Goal: Transaction & Acquisition: Purchase product/service

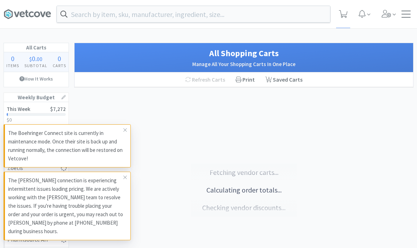
click at [172, 16] on input "text" at bounding box center [193, 14] width 273 height 16
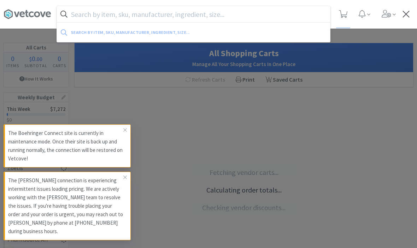
select select "1"
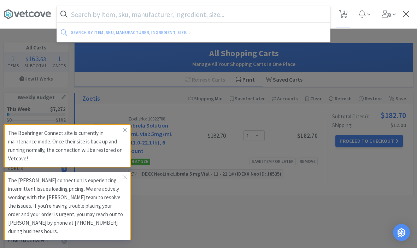
select select "1"
select select "2"
select select "3"
select select "1"
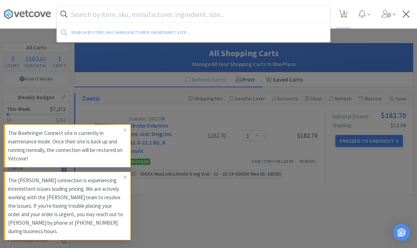
select select "1"
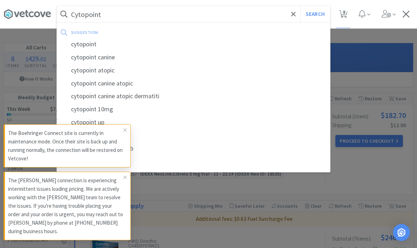
click at [93, 46] on div "cytopoint" at bounding box center [193, 44] width 273 height 13
type input "cytopoint"
select select "1"
select select "2"
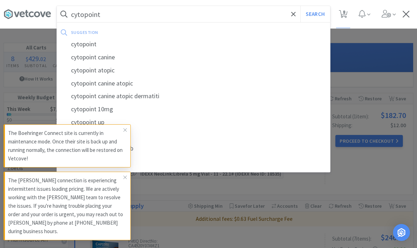
select select "3"
select select "1"
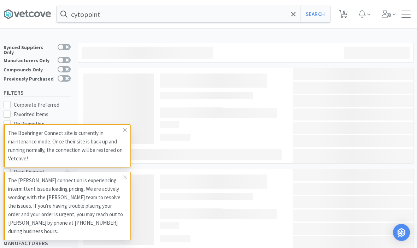
select select "1"
select select "2"
select select "1"
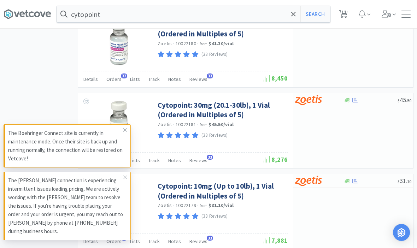
scroll to position [462, 0]
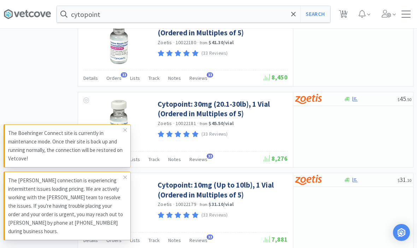
select select "1"
click at [181, 109] on link "Cytopoint: 30mg (20.1-30lb), 1 Vial (Ordered in Multiples of 5)" at bounding box center [222, 108] width 128 height 19
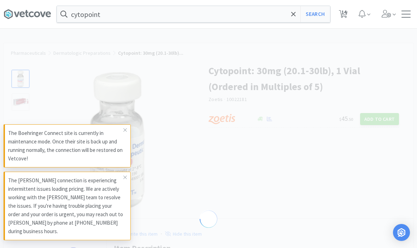
select select "298727"
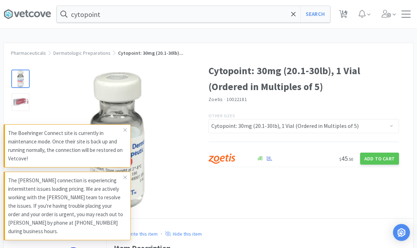
click at [129, 183] on span at bounding box center [125, 177] width 10 height 11
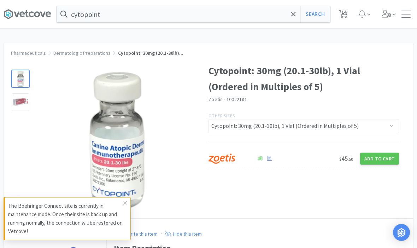
click at [124, 200] on img at bounding box center [116, 140] width 141 height 141
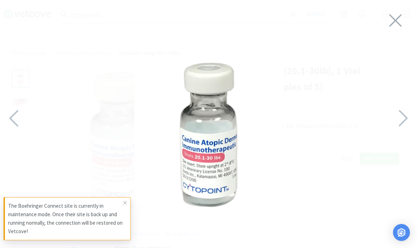
click at [389, 22] on icon at bounding box center [395, 21] width 15 height 20
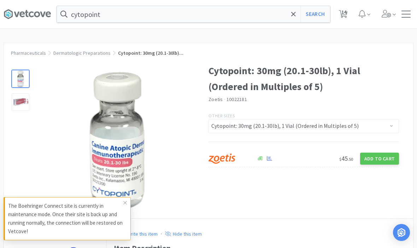
click at [125, 206] on icon at bounding box center [125, 203] width 4 height 6
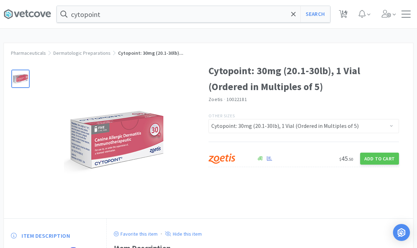
click at [378, 159] on button "Add to Cart" at bounding box center [379, 159] width 39 height 12
select select "5"
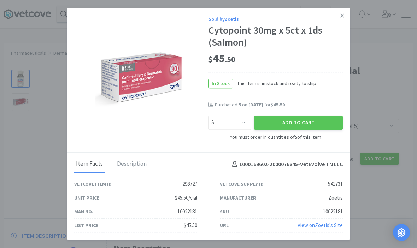
click at [311, 130] on button "Add to Cart" at bounding box center [298, 123] width 89 height 14
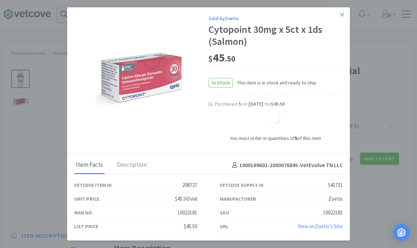
select select "1"
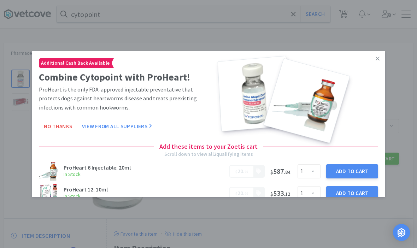
click at [382, 66] on link at bounding box center [377, 58] width 12 height 15
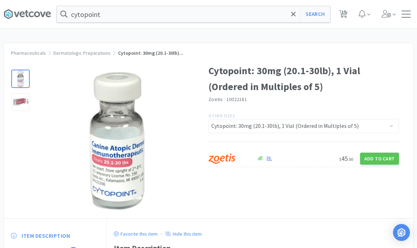
click at [296, 21] on span at bounding box center [293, 14] width 8 height 15
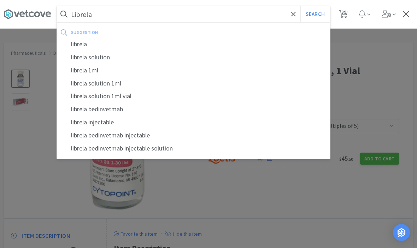
type input "Librela"
click at [315, 14] on button "Search" at bounding box center [314, 14] width 29 height 16
select select "1"
select select "2"
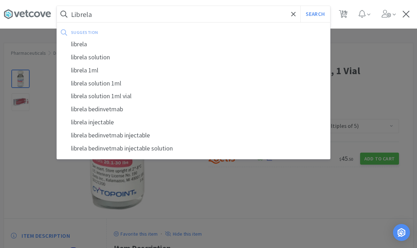
select select "3"
select select "1"
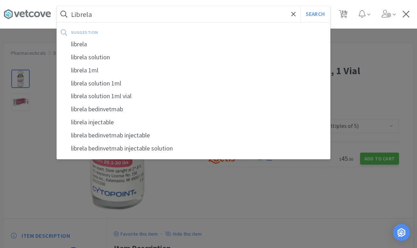
select select "2"
select select "1"
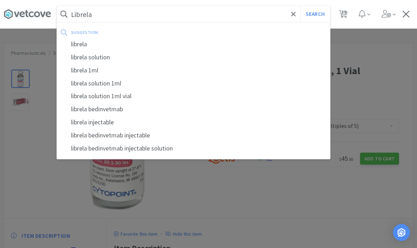
select select "1"
select select "2"
select select "1"
select select "4"
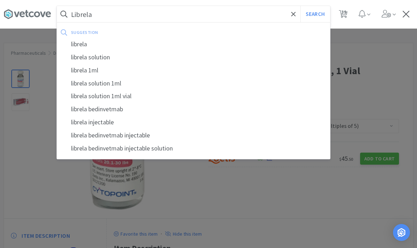
select select "3"
select select "1"
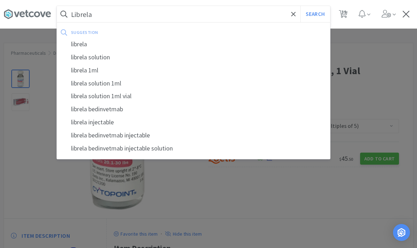
select select "1"
select select "2"
select select "1"
select select "4"
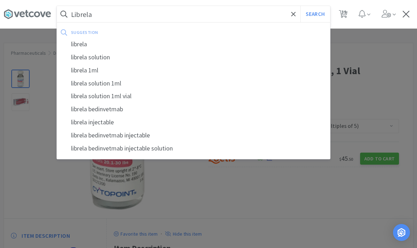
select select "1"
select select "2"
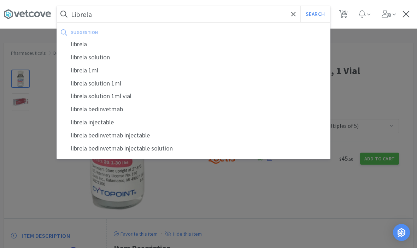
select select "1"
select select "5"
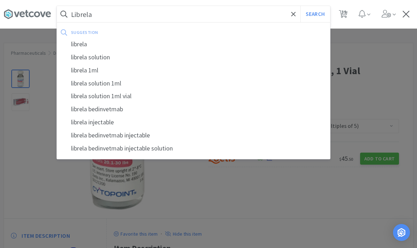
select select "1"
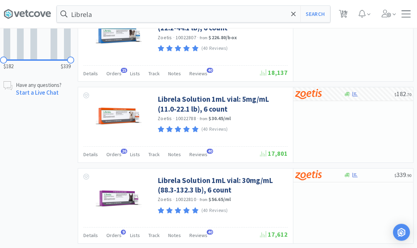
scroll to position [287, 0]
click at [273, 177] on link "Librela Solution 1mL vial: 30mg/mL (88.3-132.3 lb), 6 count" at bounding box center [222, 185] width 128 height 19
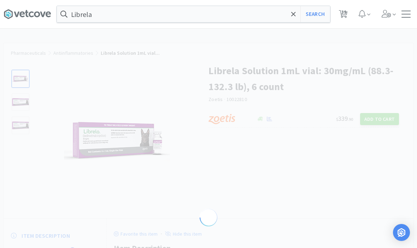
select select "605231"
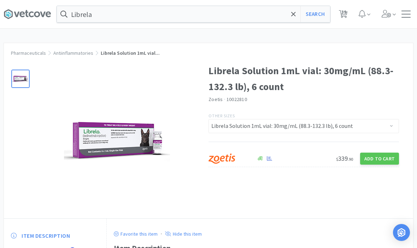
click at [381, 163] on button "Add to Cart" at bounding box center [379, 159] width 39 height 12
select select "1"
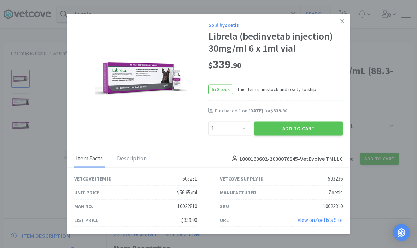
click at [305, 135] on button "Add to Cart" at bounding box center [298, 128] width 89 height 14
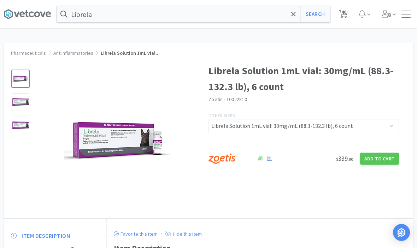
click at [344, 13] on span "40" at bounding box center [343, 12] width 5 height 28
select select "5"
select select "1"
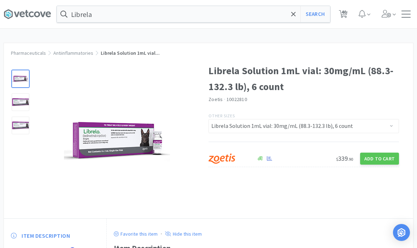
select select "1"
select select "2"
select select "1"
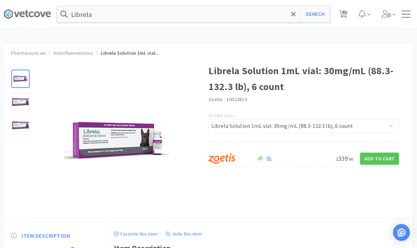
select select "1"
select select "2"
select select "3"
select select "1"
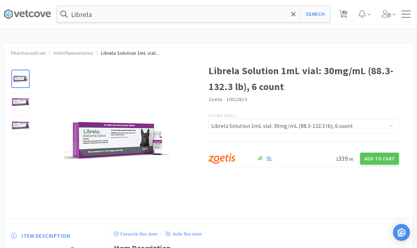
select select "1"
select select "2"
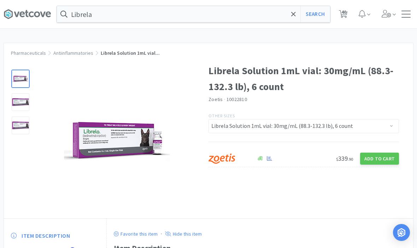
select select "1"
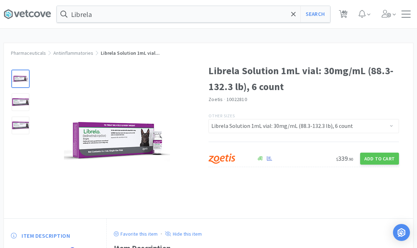
select select "2"
select select "1"
select select "4"
select select "3"
select select "1"
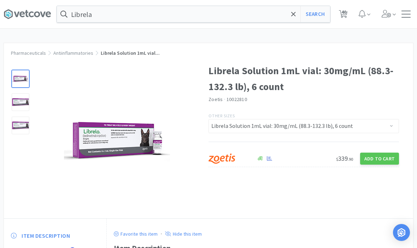
select select "1"
select select "2"
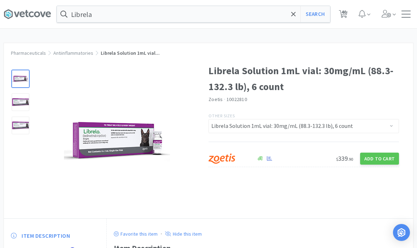
select select "1"
select select "4"
select select "1"
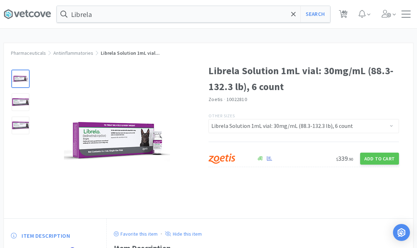
select select "1"
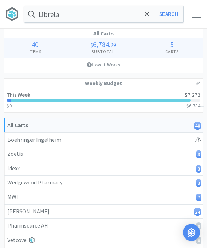
click at [195, 11] on div at bounding box center [196, 14] width 9 height 7
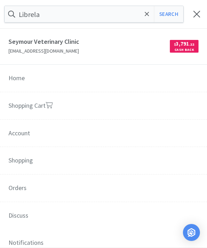
click at [64, 108] on link "Shopping Cart" at bounding box center [103, 106] width 207 height 28
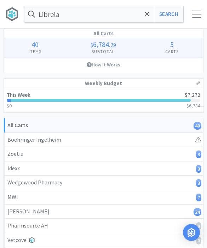
click at [196, 85] on link at bounding box center [198, 83] width 4 height 8
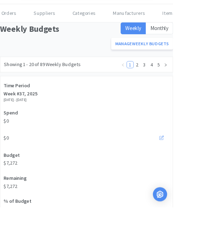
scroll to position [28, 0]
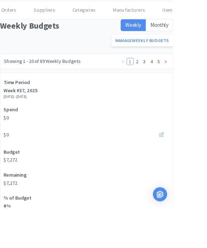
click at [192, 161] on icon at bounding box center [192, 161] width 5 height 5
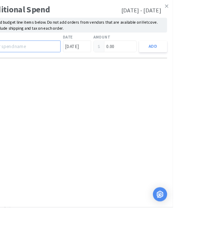
click at [72, 53] on input "text" at bounding box center [28, 55] width 88 height 14
type input "Royal Canin"
click at [163, 57] on input "0.00" at bounding box center [137, 55] width 51 height 13
type input "0"
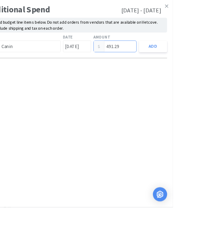
type input "491.29"
click at [166, 167] on div "Additional Spend Sep 08, 2025 - Sep 14, 2025 Add budget line items below. Do no…" at bounding box center [92, 124] width 230 height 248
click at [200, 53] on button "Add" at bounding box center [183, 55] width 34 height 14
type input "0.00"
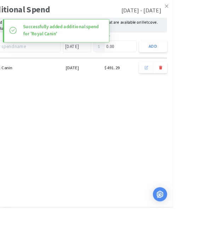
scroll to position [28, 0]
click at [201, 5] on icon at bounding box center [199, 7] width 4 height 6
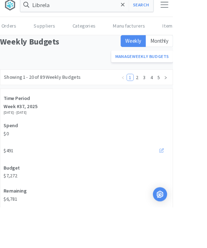
scroll to position [8, 0]
click at [148, 6] on icon at bounding box center [146, 5] width 5 height 7
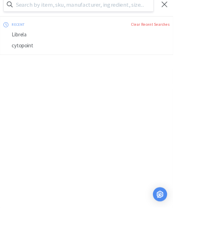
scroll to position [9, 0]
click at [160, 4] on input "text" at bounding box center [94, 5] width 178 height 16
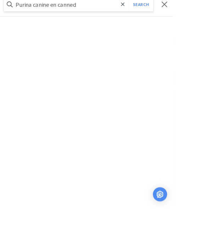
type input "Purina canine en canned"
click at [170, 1] on button "Search" at bounding box center [168, 5] width 29 height 16
select select "1"
select select "2"
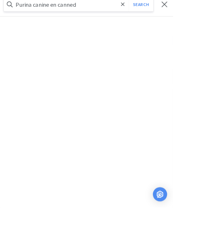
select select "3"
select select "1"
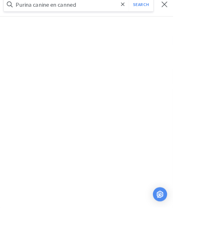
select select "2"
select select "1"
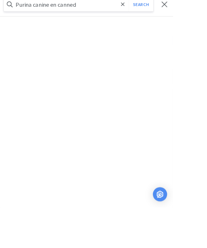
select select "1"
select select "2"
select select "1"
select select "4"
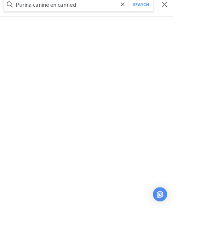
select select "3"
select select "1"
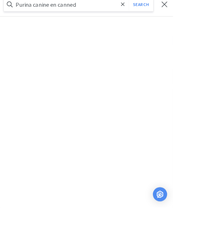
select select "1"
select select "2"
select select "1"
select select "4"
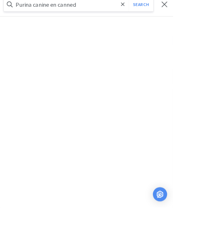
select select "1"
select select "2"
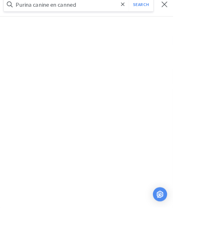
select select "1"
select select "5"
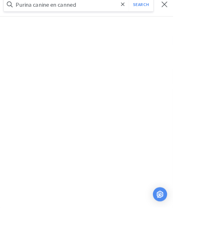
select select "1"
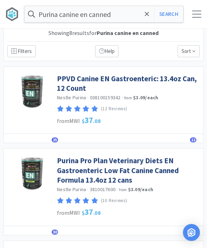
scroll to position [4, 0]
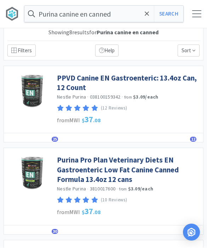
click at [157, 76] on link "PPVD Canine EN Gastroenteric: 13.4oz Can, 12 Count" at bounding box center [128, 82] width 142 height 19
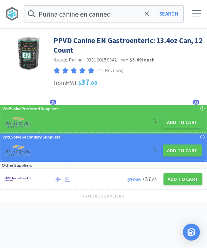
click at [181, 123] on button "Add to Cart" at bounding box center [182, 123] width 39 height 12
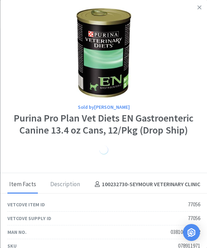
click at [201, 11] on link at bounding box center [199, 7] width 12 height 15
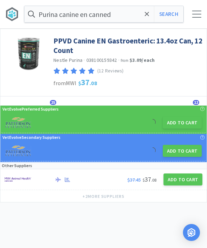
click at [181, 127] on button "Add to Cart" at bounding box center [182, 123] width 39 height 12
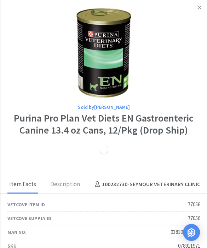
click at [201, 8] on link at bounding box center [199, 7] width 12 height 15
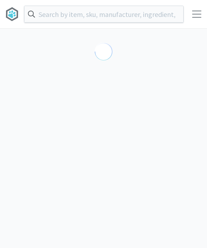
scroll to position [0, 0]
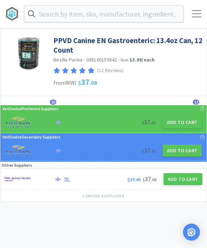
click at [182, 121] on button "Add to Cart" at bounding box center [182, 123] width 39 height 12
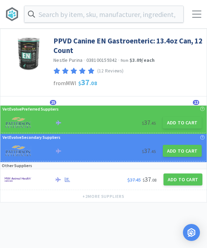
select select "1"
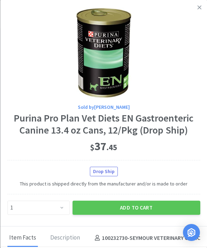
click at [74, 209] on button "Add to Cart" at bounding box center [136, 208] width 128 height 14
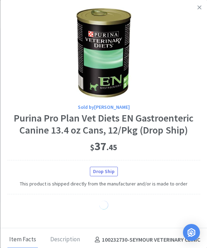
click at [198, 7] on icon at bounding box center [199, 7] width 4 height 6
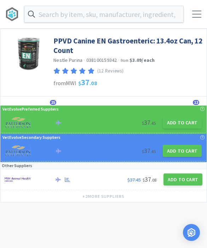
click at [184, 123] on button "Add to Cart" at bounding box center [182, 123] width 39 height 12
click at [178, 127] on button "Add to Cart" at bounding box center [182, 123] width 39 height 12
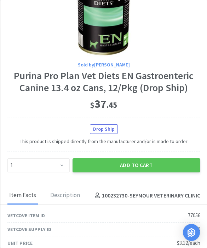
scroll to position [67, 0]
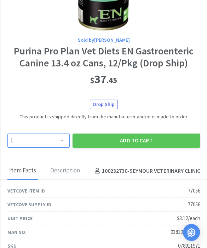
click at [63, 140] on select "Enter Quantity 1 2 3 4 5 6 7 8 9 10 11 12 13 14 15 16 17 18 19 20 Enter Quantity" at bounding box center [38, 141] width 62 height 14
select select "2"
click at [160, 140] on button "Add to Cart" at bounding box center [136, 141] width 128 height 14
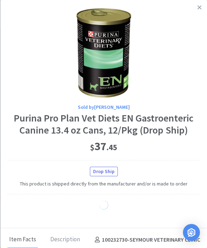
scroll to position [0, 0]
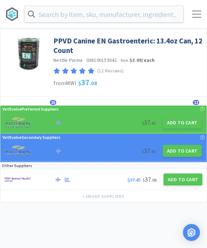
click at [181, 124] on button "Add to Cart" at bounding box center [182, 123] width 39 height 12
select select "1"
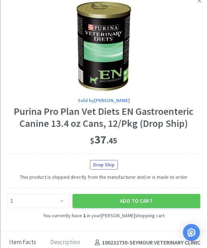
scroll to position [12, 0]
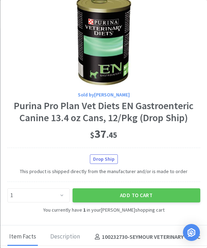
click at [126, 190] on button "Add to Cart" at bounding box center [136, 195] width 128 height 14
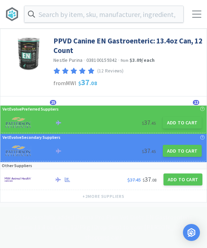
click at [156, 11] on input "text" at bounding box center [103, 14] width 159 height 16
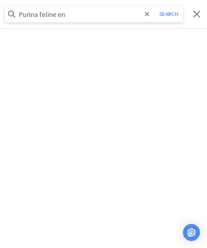
type input "Purina feline en"
click at [168, 14] on button "Search" at bounding box center [168, 14] width 29 height 16
select select "1"
select select "2"
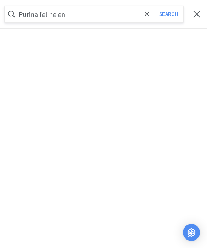
select select "1"
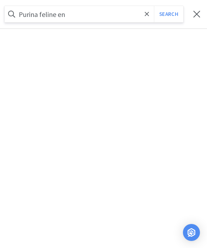
select select "2"
select select "1"
select select "4"
select select "3"
select select "1"
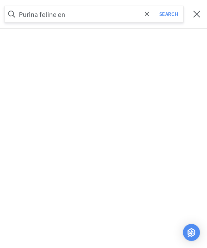
select select "1"
select select "3"
select select "1"
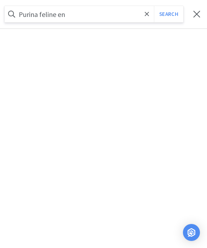
select select "2"
select select "1"
select select "4"
select select "1"
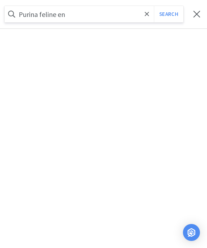
select select "1"
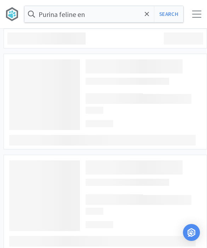
select select "5"
select select "1"
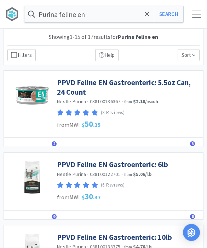
select select "1"
select select "2"
select select "3"
select select "1"
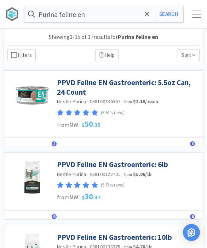
select select "1"
select select "2"
select select "1"
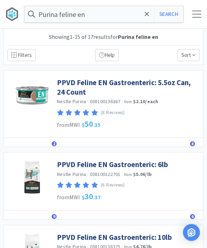
click at [131, 164] on link "PPVD Feline EN Gastroenteric: 6lb" at bounding box center [112, 165] width 111 height 10
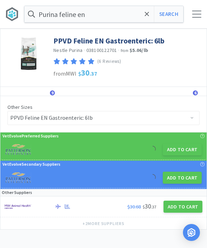
click at [179, 153] on button "Add to Cart" at bounding box center [182, 149] width 39 height 12
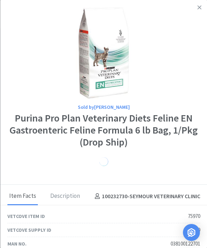
click at [199, 6] on icon at bounding box center [199, 7] width 4 height 6
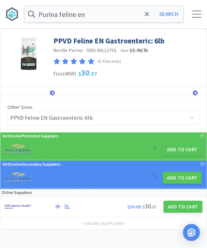
click at [175, 153] on button "Add to Cart" at bounding box center [182, 149] width 39 height 12
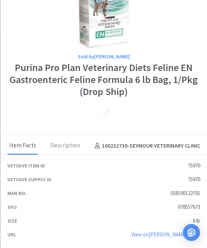
scroll to position [51, 0]
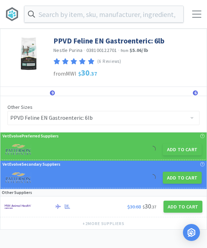
click at [92, 11] on input "text" at bounding box center [103, 14] width 159 height 16
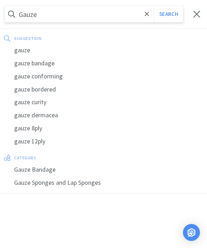
type input "Gauze"
click at [168, 14] on button "Search" at bounding box center [168, 14] width 29 height 16
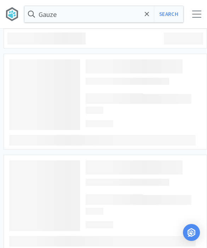
select select "1"
select select "2"
select select "3"
select select "1"
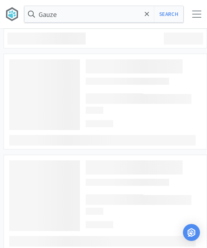
select select "1"
select select "2"
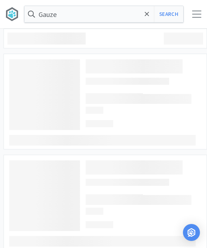
select select "1"
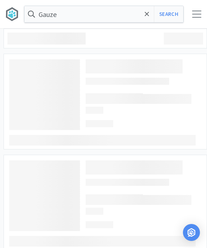
select select "2"
select select "1"
select select "4"
select select "3"
select select "1"
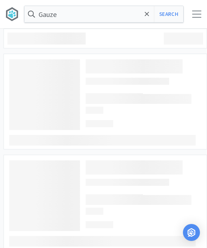
select select "1"
select select "4"
select select "1"
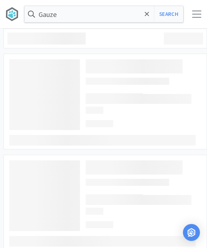
select select "2"
select select "1"
select select "4"
select select "1"
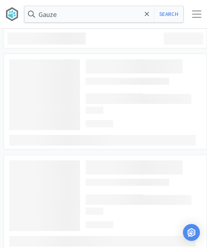
select select "1"
select select "2"
select select "1"
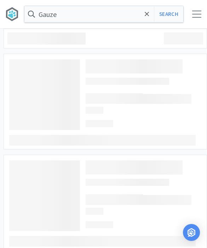
select select "1"
select select "5"
select select "1"
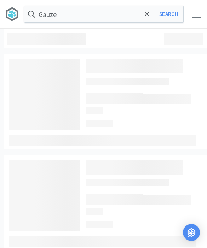
select select "1"
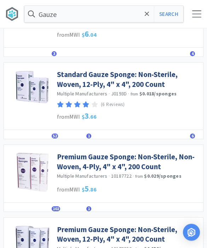
scroll to position [290, 0]
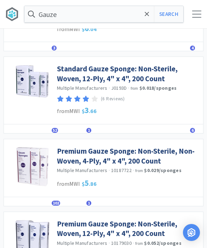
click at [158, 155] on link "Premium Gauze Sponge: Non-Sterile, Non-Woven, 4-Ply, 4" x 4", 200 Count" at bounding box center [128, 155] width 142 height 19
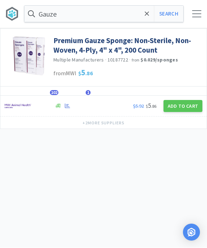
click at [185, 106] on button "Add to Cart" at bounding box center [182, 106] width 39 height 12
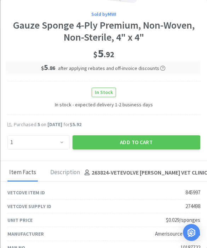
scroll to position [98, 0]
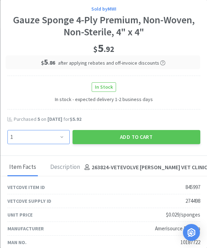
click at [58, 137] on select "Enter Quantity 1 2 3 4 5 6 7 8 9 10 11 12 13 14 15 16 17 18 19 20 Enter Quantity" at bounding box center [38, 137] width 62 height 14
select select "10"
click at [161, 136] on button "Add to Cart" at bounding box center [136, 137] width 128 height 14
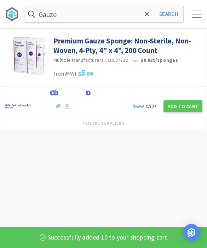
click at [192, 14] on div at bounding box center [196, 14] width 9 height 7
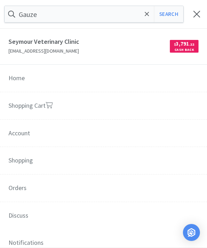
click at [106, 108] on link "Shopping Cart" at bounding box center [103, 106] width 207 height 28
select select "5"
select select "1"
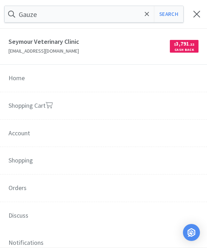
select select "1"
select select "2"
select select "1"
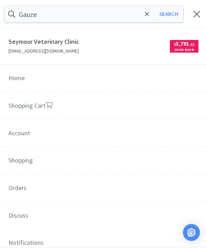
select select "1"
select select "2"
select select "3"
select select "10"
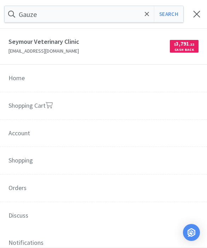
select select "1"
select select "2"
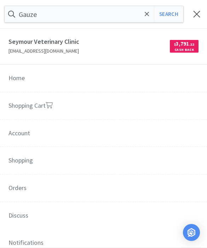
select select "2"
select select "1"
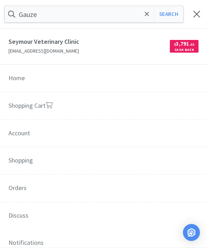
select select "1"
select select "2"
select select "1"
select select "4"
select select "3"
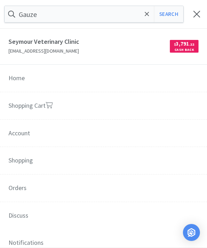
select select "1"
select select "4"
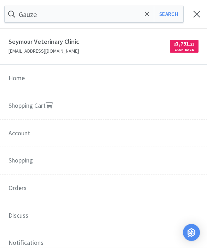
select select "1"
select select "2"
select select "1"
select select "4"
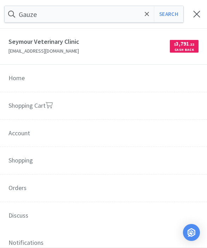
select select "1"
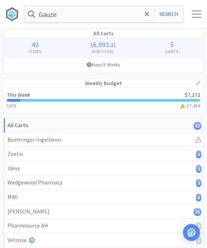
click at [141, 16] on input "Gauze" at bounding box center [103, 14] width 159 height 16
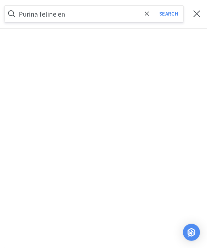
type input "Purina feline en"
click at [168, 14] on button "Search" at bounding box center [168, 14] width 29 height 16
select select "1"
select select "2"
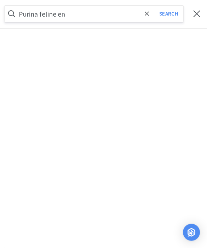
select select "3"
select select "10"
select select "1"
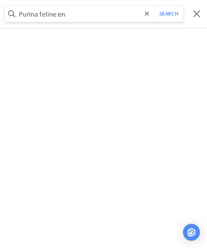
select select "1"
select select "2"
select select "1"
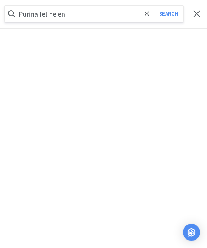
select select "1"
select select "2"
select select "1"
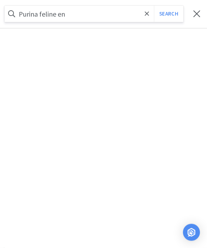
select select "4"
select select "3"
select select "1"
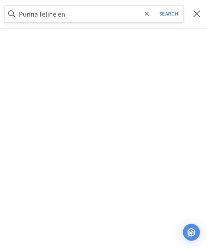
select select "1"
select select "4"
select select "1"
select select "2"
select select "1"
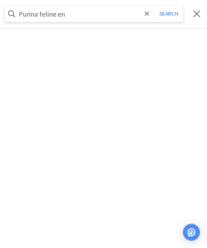
select select "1"
select select "4"
select select "1"
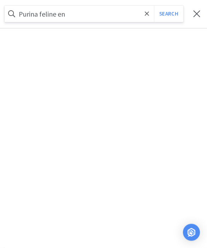
select select "1"
select select "2"
select select "1"
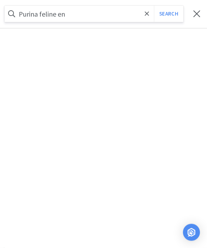
select select "1"
select select "5"
select select "1"
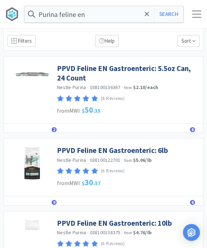
scroll to position [14, 0]
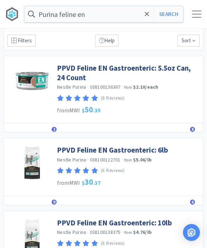
click at [147, 149] on link "PPVD Feline EN Gastroenteric: 6lb" at bounding box center [112, 150] width 111 height 10
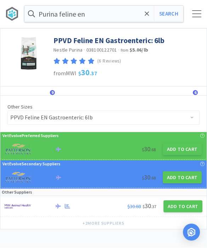
click at [178, 152] on button "Add to Cart" at bounding box center [182, 149] width 39 height 12
select select "1"
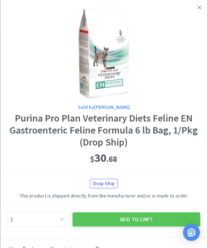
click at [141, 212] on button "Add to Cart" at bounding box center [136, 219] width 128 height 14
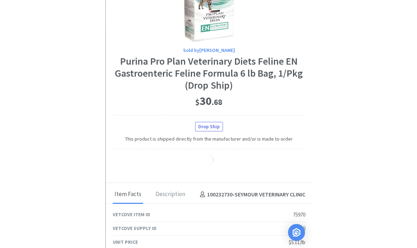
scroll to position [58, 0]
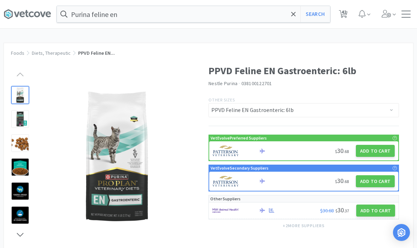
click at [206, 7] on span "42" at bounding box center [343, 14] width 14 height 28
select select "5"
select select "1"
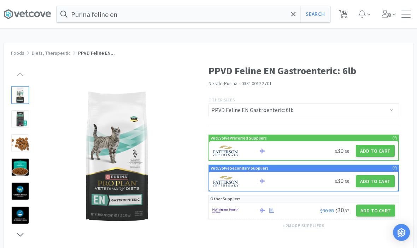
select select "1"
select select "2"
select select "1"
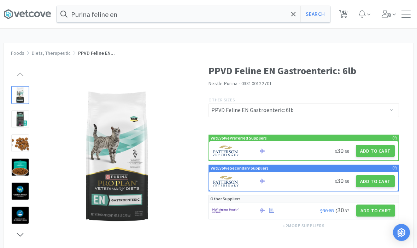
select select "1"
select select "2"
select select "3"
select select "10"
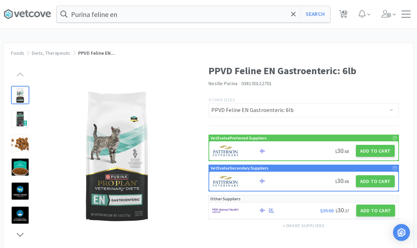
select select "1"
select select "2"
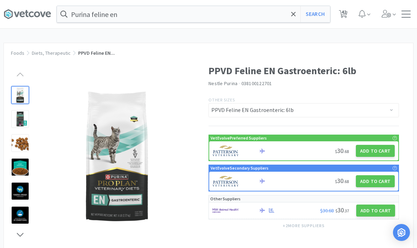
select select "2"
select select "1"
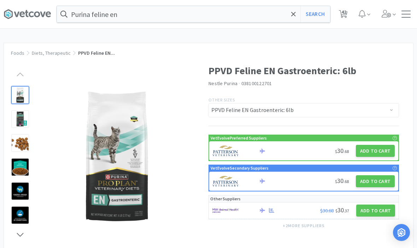
select select "1"
select select "2"
select select "1"
select select "4"
select select "3"
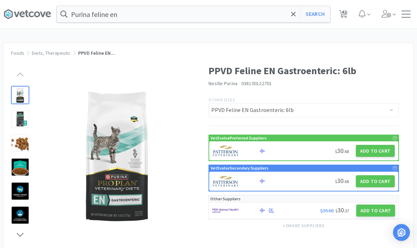
select select "1"
select select "4"
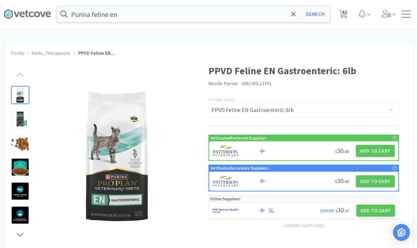
select select "1"
select select "2"
select select "1"
select select "4"
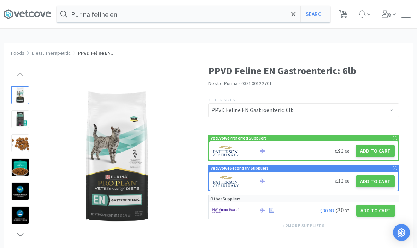
select select "1"
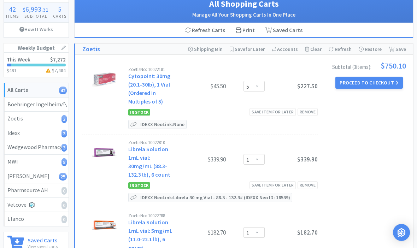
scroll to position [50, 0]
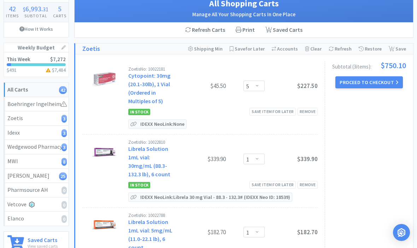
click at [24, 151] on link "Wedgewood Pharmacy 3" at bounding box center [36, 147] width 65 height 14
select select "1"
select select "2"
select select "1"
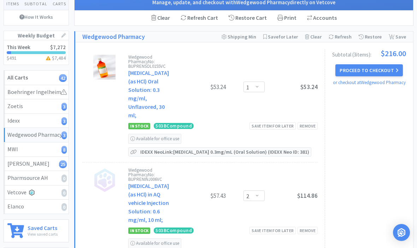
scroll to position [61, 0]
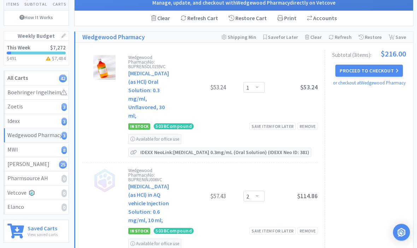
click at [18, 150] on div "MWI 8" at bounding box center [36, 150] width 58 height 9
select select "3"
select select "10"
select select "1"
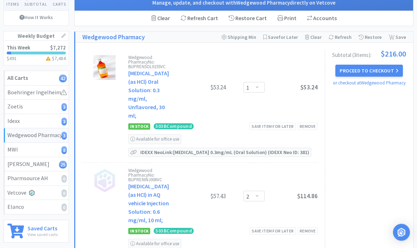
select select "1"
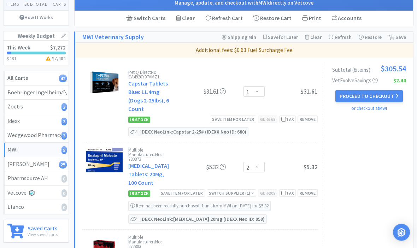
select select "1"
select select "2"
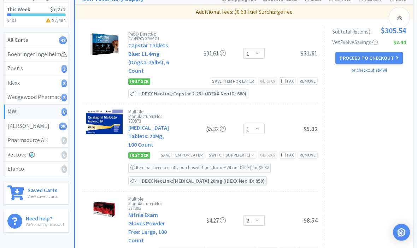
scroll to position [100, 0]
click at [206, 151] on div "Remove" at bounding box center [307, 154] width 20 height 7
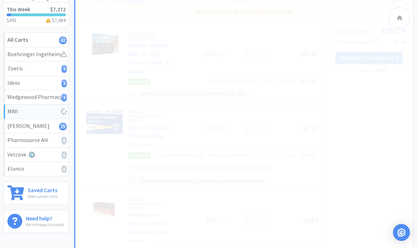
select select "2"
select select "3"
select select "10"
select select "1"
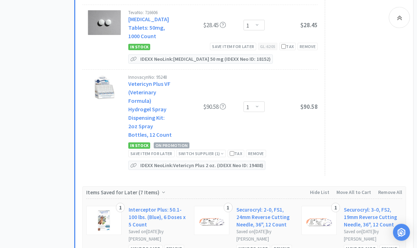
scroll to position [537, 0]
click at [146, 150] on div "Save item for later" at bounding box center [151, 153] width 46 height 7
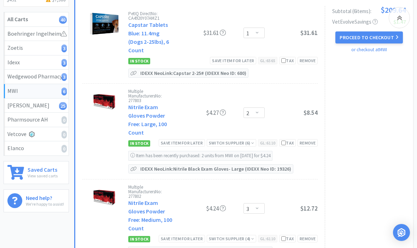
scroll to position [118, 0]
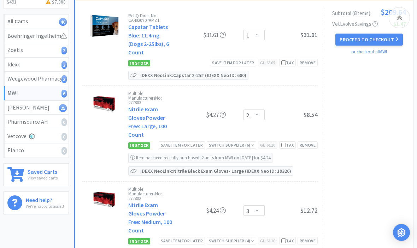
click at [23, 65] on div "Idexx 3" at bounding box center [36, 64] width 58 height 9
select select "1"
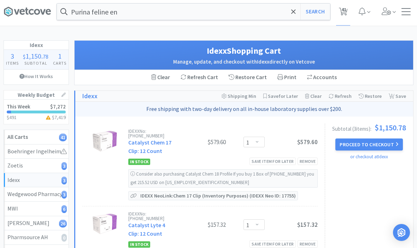
scroll to position [21, 0]
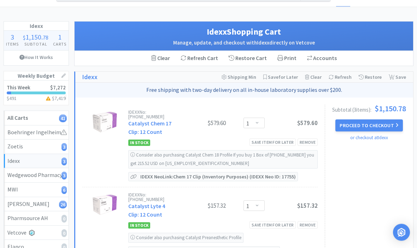
click at [206, 139] on div "Save item for later" at bounding box center [272, 142] width 46 height 7
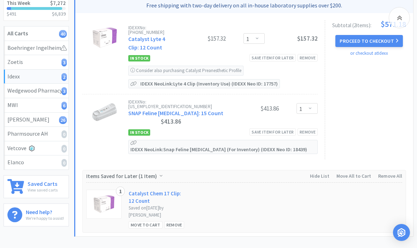
scroll to position [106, 0]
click at [15, 120] on div "Patterson 26" at bounding box center [36, 120] width 58 height 9
select select "2"
select select "1"
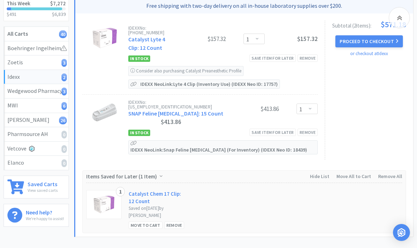
select select "1"
select select "2"
select select "1"
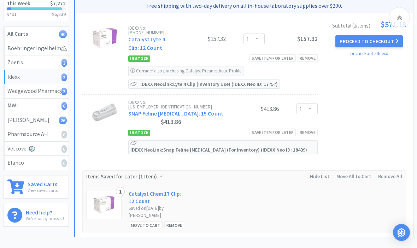
select select "4"
select select "3"
select select "1"
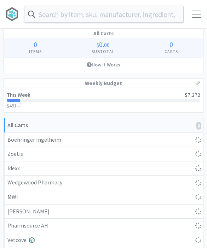
select select "5"
select select "1"
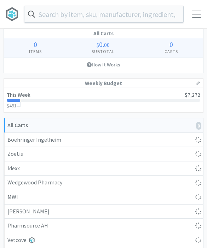
select select "1"
select select "2"
select select "1"
select select "2"
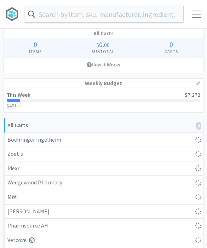
select select "3"
select select "10"
select select "1"
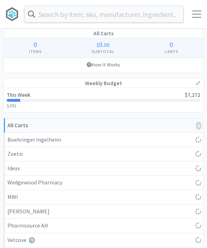
select select "2"
select select "1"
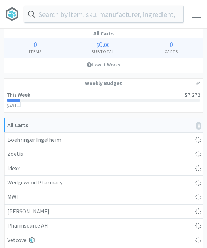
select select "1"
select select "2"
select select "1"
select select "4"
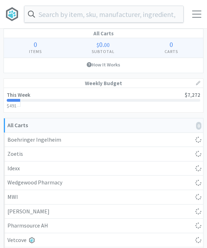
select select "3"
select select "1"
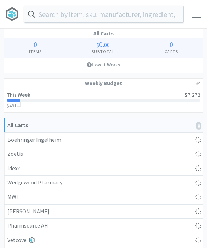
select select "4"
select select "1"
select select "2"
select select "1"
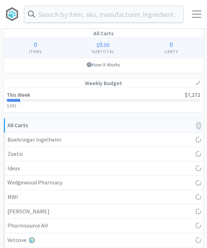
select select "1"
select select "4"
select select "1"
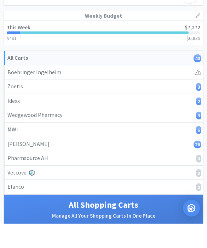
scroll to position [83, 0]
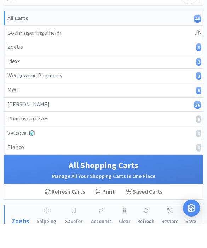
click at [181, 67] on div "Zoetis 3" at bounding box center [103, 71] width 192 height 9
select select "5"
select select "1"
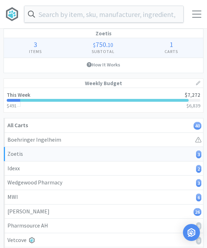
click at [145, 15] on input "text" at bounding box center [103, 14] width 159 height 16
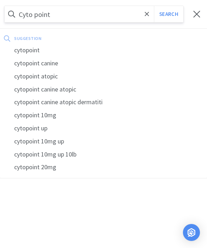
type input "Cyto point"
click at [168, 14] on button "Search" at bounding box center [168, 14] width 29 height 16
select select "1"
select select "2"
select select "3"
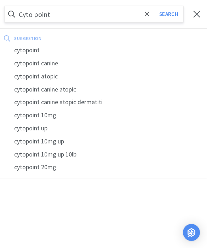
select select "10"
select select "1"
select select "2"
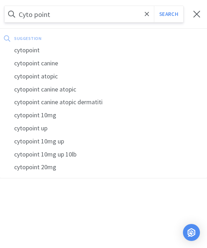
select select "2"
select select "1"
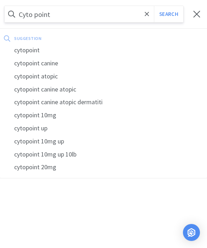
select select "1"
select select "2"
select select "1"
select select "4"
select select "3"
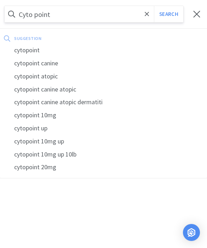
select select "1"
select select "4"
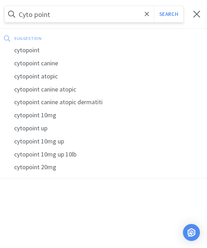
select select "1"
select select "2"
select select "1"
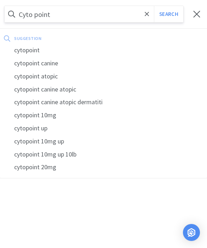
select select "4"
select select "1"
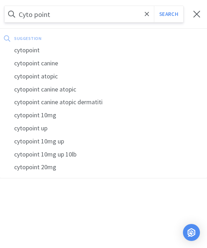
select select "2"
select select "1"
select select "5"
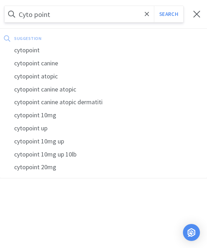
select select "1"
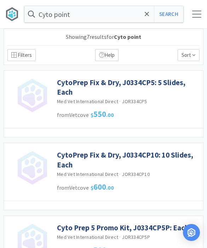
click at [55, 14] on input "Cyto point" at bounding box center [103, 14] width 159 height 16
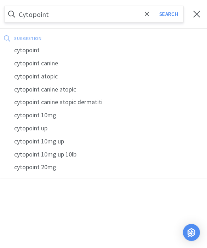
type input "Cytopoint"
click at [168, 14] on button "Search" at bounding box center [168, 14] width 29 height 16
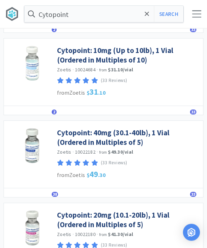
scroll to position [279, 0]
click at [157, 136] on link "Cytopoint: 40mg (30.1-40lb), 1 Vial (Ordered in Multiples of 5)" at bounding box center [128, 137] width 142 height 19
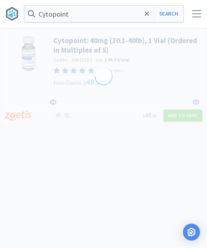
select select "298499"
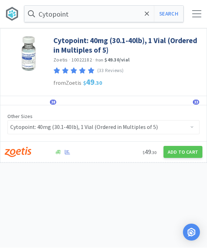
click at [176, 151] on button "Add to Cart" at bounding box center [182, 152] width 39 height 12
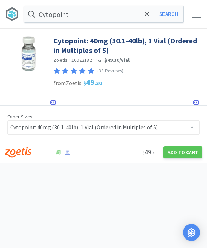
select select "5"
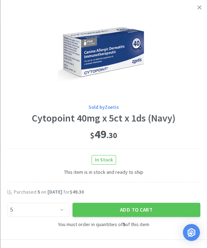
click at [144, 207] on button "Add to Cart" at bounding box center [136, 210] width 128 height 14
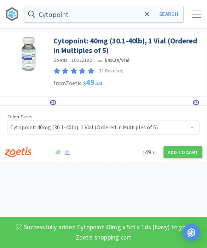
click at [147, 19] on span at bounding box center [147, 14] width 8 height 15
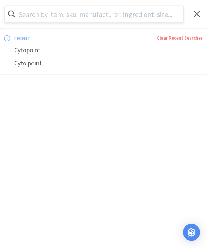
click at [196, 14] on div at bounding box center [196, 14] width 9 height 7
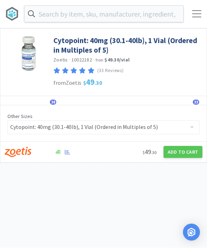
click at [196, 14] on div at bounding box center [196, 14] width 9 height 7
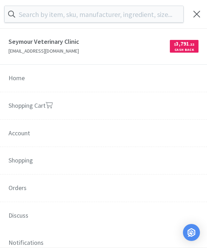
click at [120, 108] on link "Shopping Cart" at bounding box center [103, 106] width 207 height 28
select select "5"
select select "1"
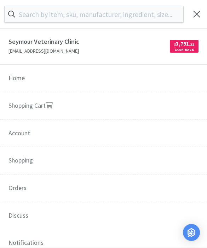
select select "1"
select select "2"
select select "1"
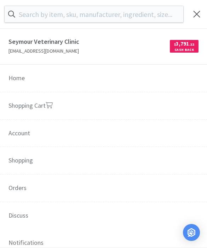
select select "1"
select select "2"
select select "3"
select select "10"
select select "1"
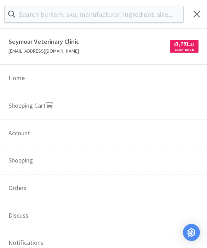
select select "1"
select select "2"
select select "1"
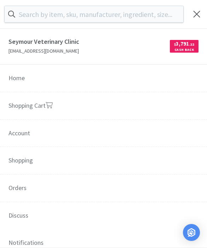
select select "1"
select select "2"
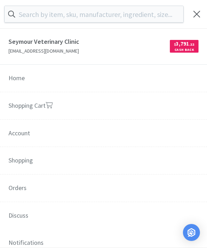
select select "1"
select select "4"
select select "3"
select select "1"
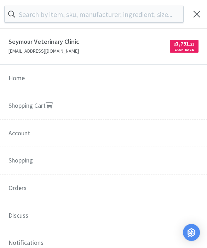
select select "1"
select select "4"
select select "1"
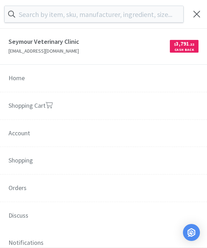
select select "2"
select select "1"
select select "4"
select select "1"
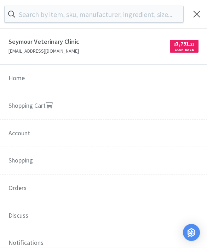
select select "1"
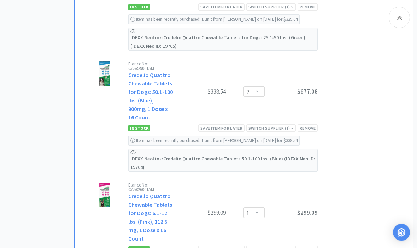
scroll to position [1950, 0]
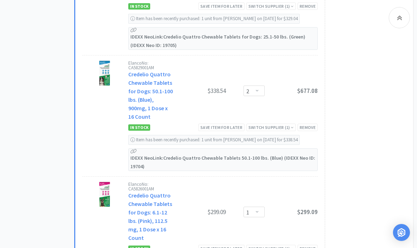
click at [206, 245] on div "Save item for later" at bounding box center [221, 248] width 46 height 7
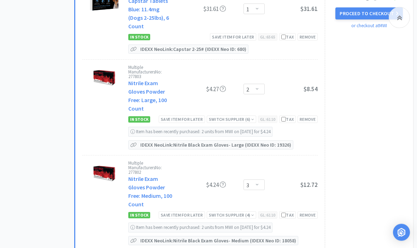
scroll to position [1066, 0]
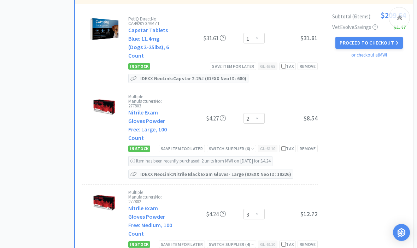
click at [206, 18] on icon at bounding box center [399, 17] width 5 height 8
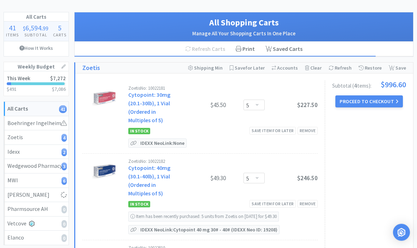
scroll to position [0, 0]
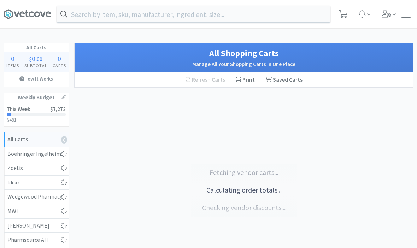
select select "5"
select select "1"
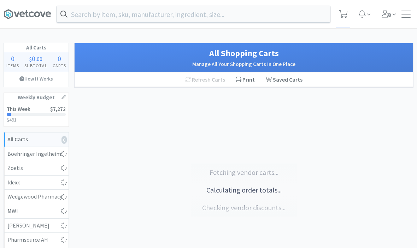
select select "1"
select select "2"
select select "3"
select select "10"
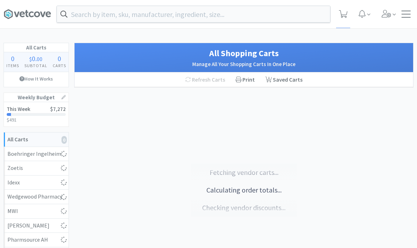
select select "1"
select select "2"
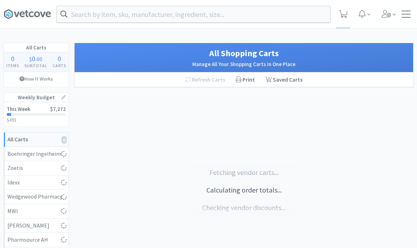
select select "1"
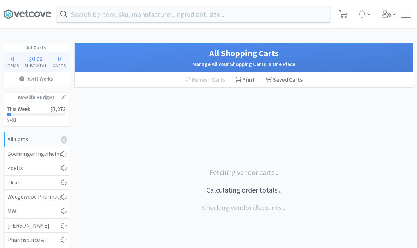
select select "2"
select select "1"
select select "4"
select select "3"
select select "1"
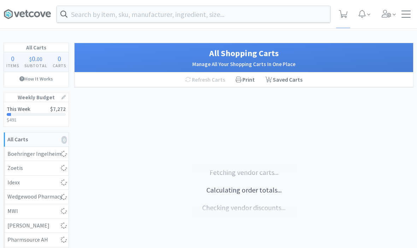
select select "1"
select select "4"
select select "1"
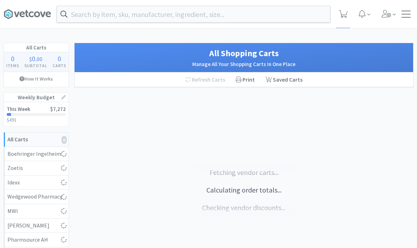
select select "1"
select select "2"
select select "1"
select select "4"
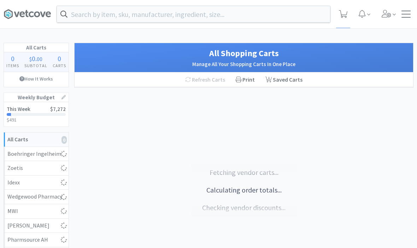
select select "1"
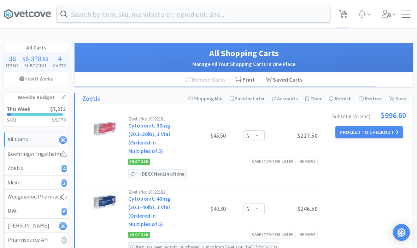
select select "1"
select select "2"
select select "1"
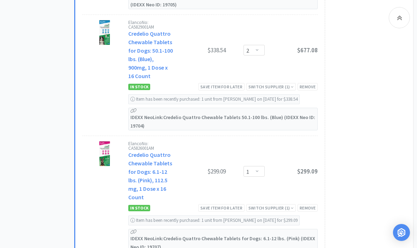
scroll to position [1990, 0]
click at [217, 204] on div "Save item for later" at bounding box center [221, 207] width 46 height 7
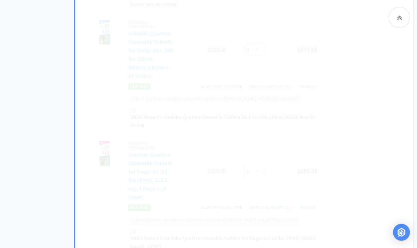
scroll to position [1991, 0]
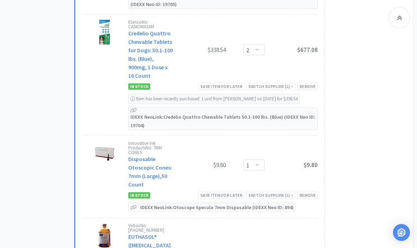
select select "2"
select select "1"
select select "4"
select select "3"
select select "1"
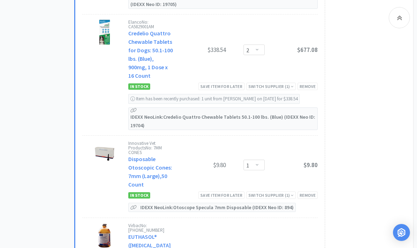
select select "4"
select select "1"
select select "2"
select select "1"
select select "4"
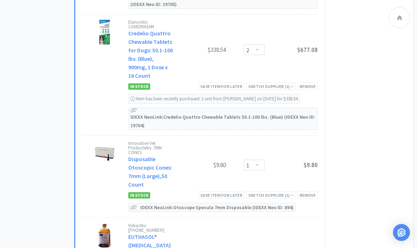
select select "1"
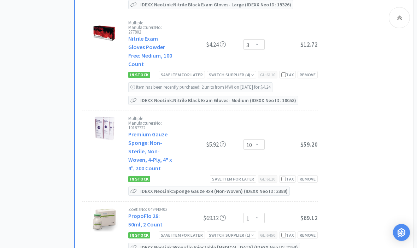
scroll to position [1241, 0]
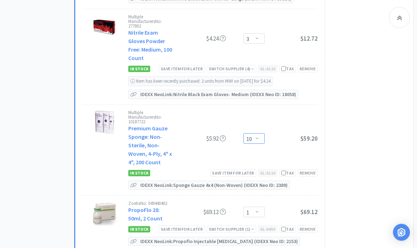
click at [255, 134] on select "Enter Quantity 1 2 3 4 5 6 7 8 9 10 11 12 13 14 15 16 17 18 19 20 Enter Quantity" at bounding box center [253, 139] width 21 height 11
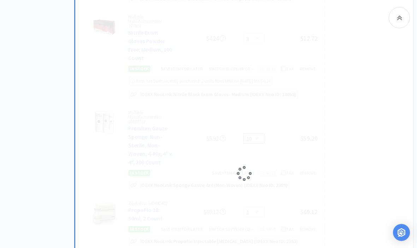
select select "12"
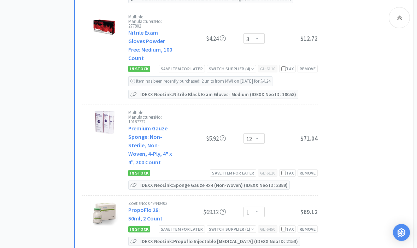
click at [397, 24] on div at bounding box center [399, 17] width 21 height 21
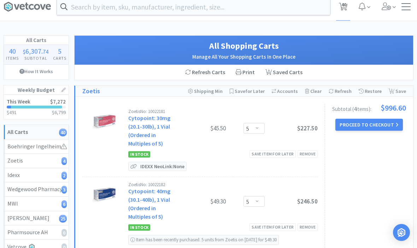
scroll to position [0, 0]
